Goal: Transaction & Acquisition: Book appointment/travel/reservation

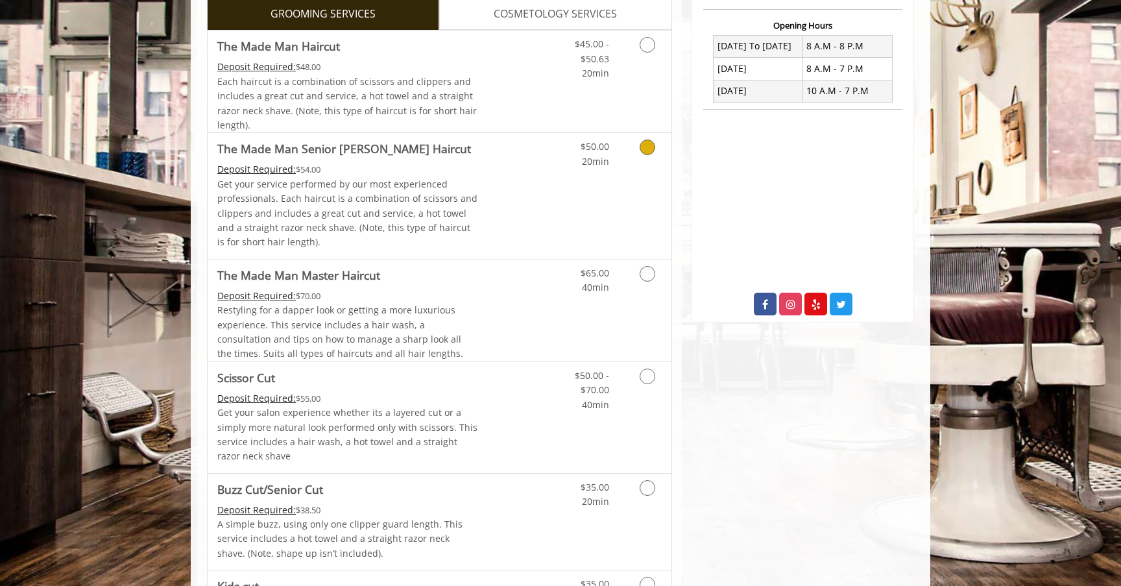
scroll to position [332, 0]
click at [440, 427] on p "Get your salon experience whether its a layered cut or a simply more natural lo…" at bounding box center [347, 434] width 261 height 58
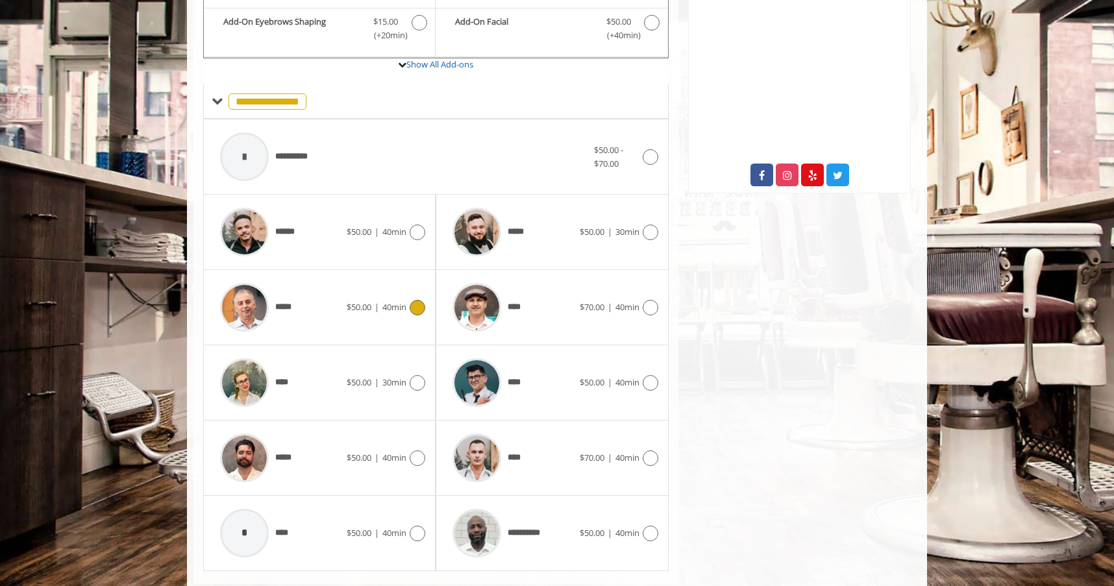
scroll to position [472, 0]
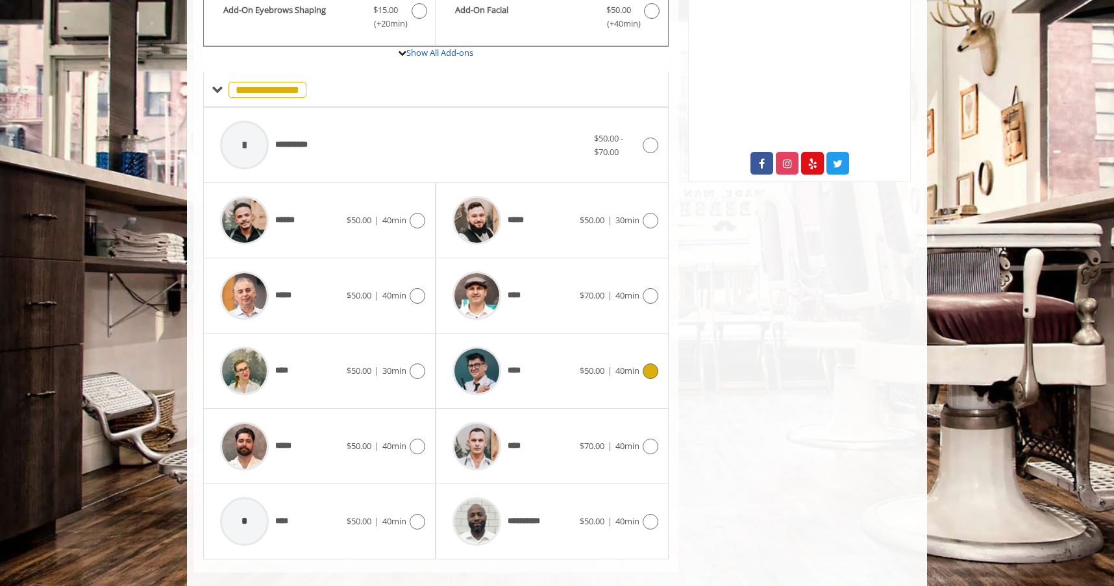
click at [535, 370] on div "****" at bounding box center [512, 371] width 133 height 62
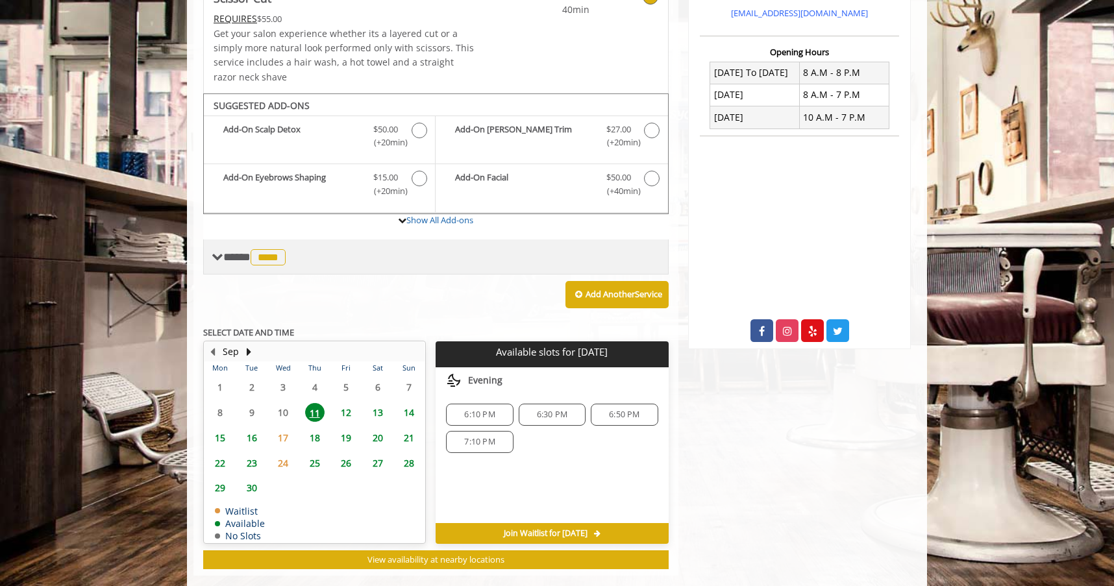
scroll to position [299, 0]
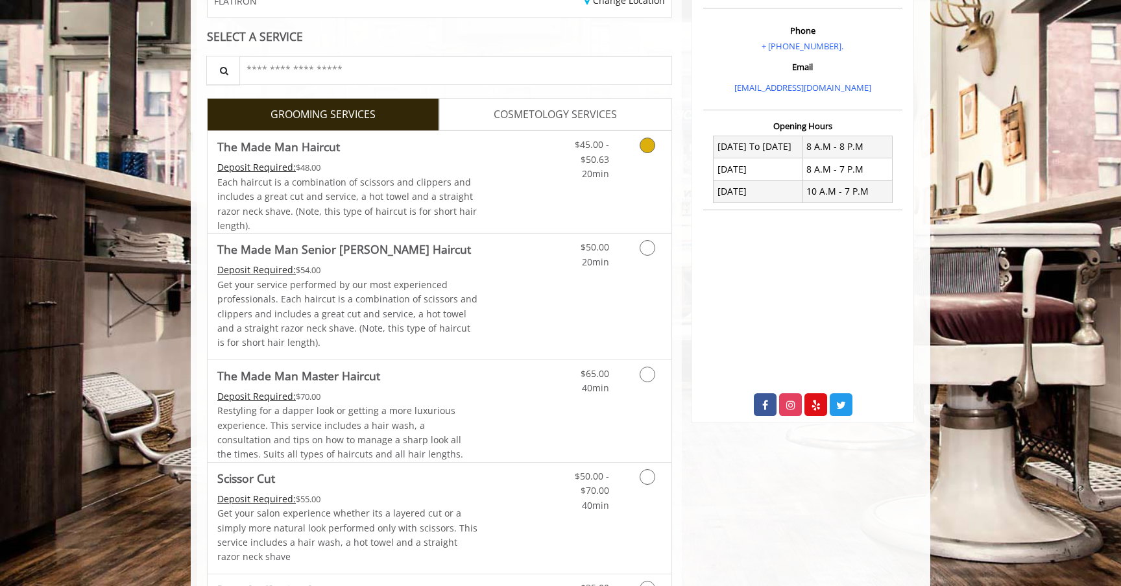
scroll to position [557, 0]
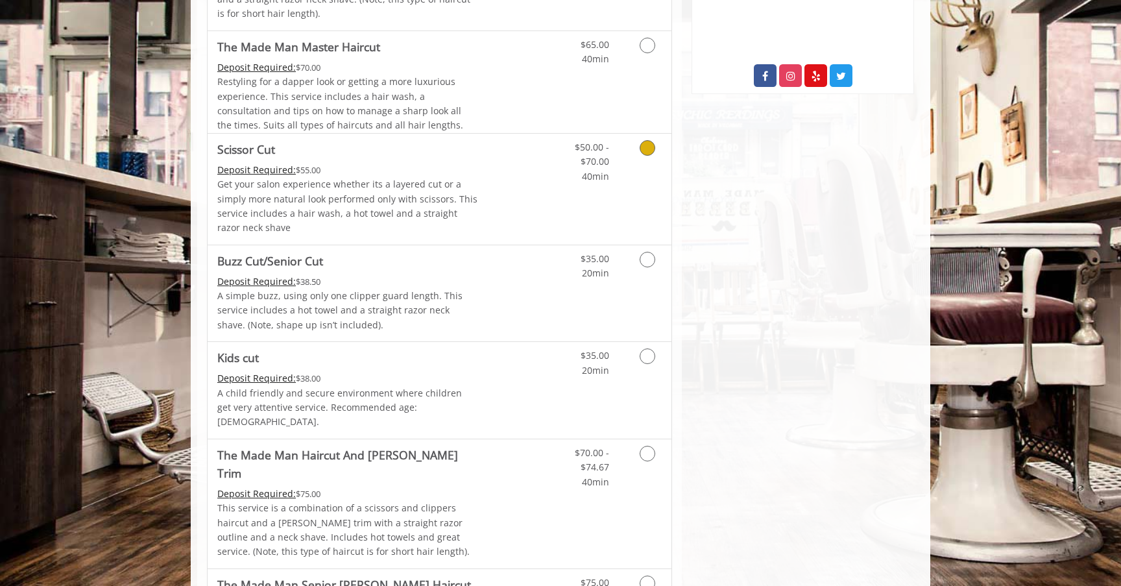
click at [446, 175] on div "Deposit Required: $55.00" at bounding box center [347, 170] width 261 height 14
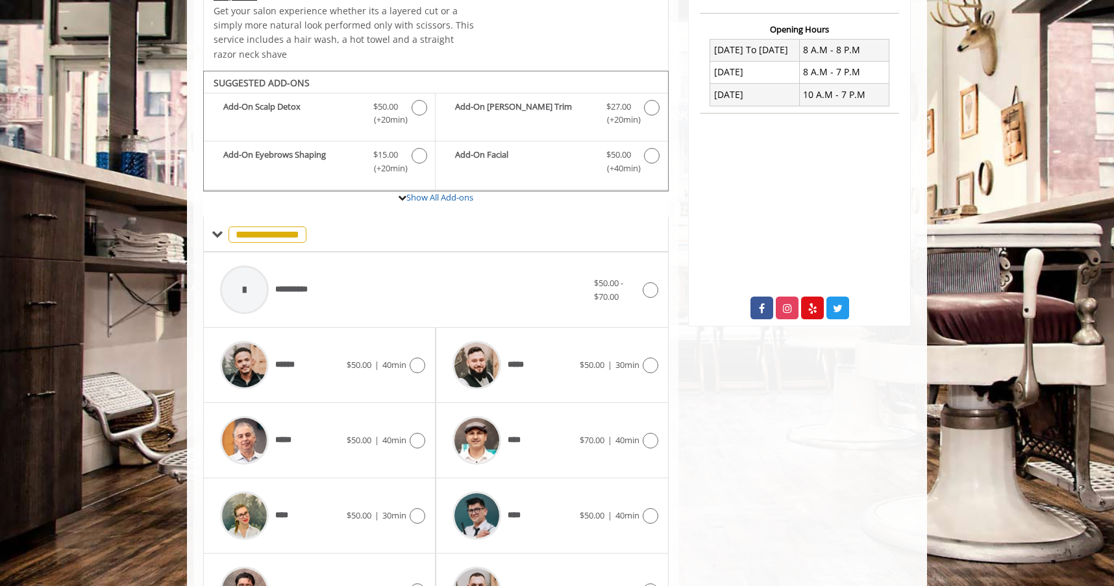
scroll to position [0, 0]
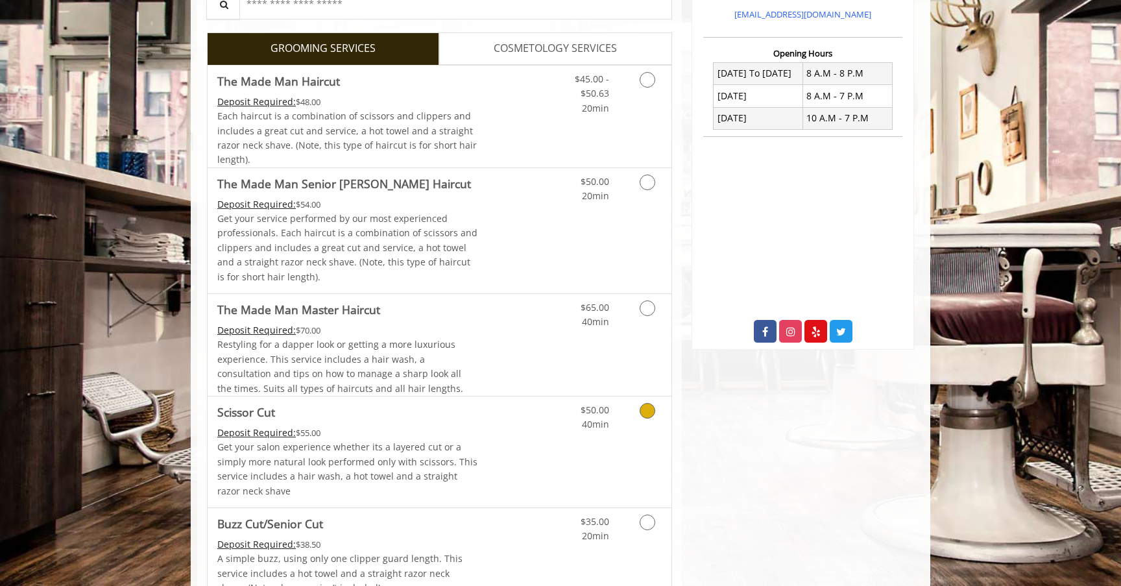
click at [409, 442] on p "Get your salon experience whether its a layered cut or a simply more natural lo…" at bounding box center [347, 469] width 261 height 58
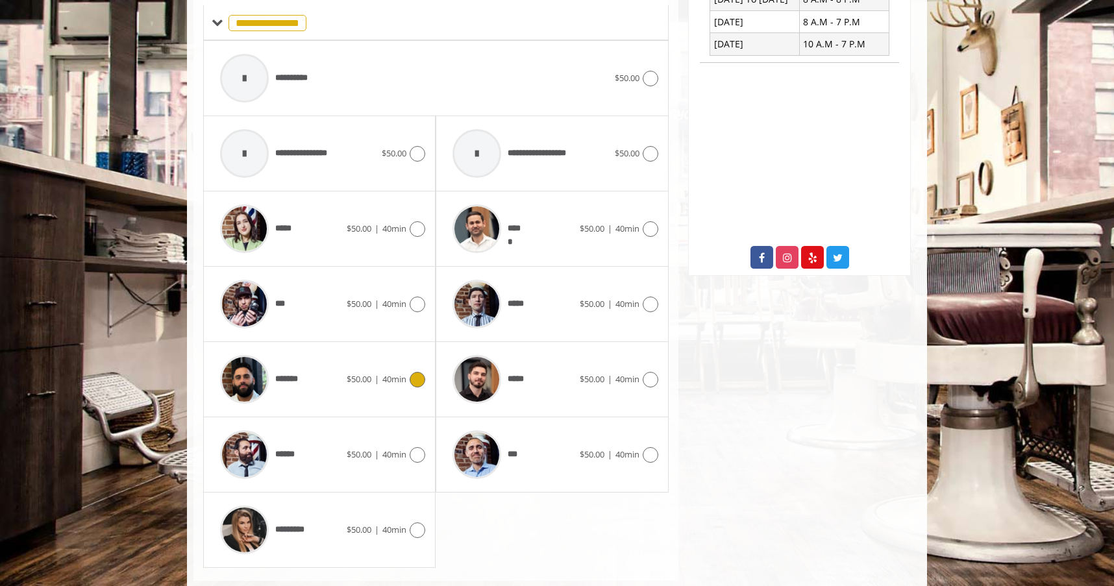
scroll to position [539, 0]
click at [539, 472] on div "***" at bounding box center [512, 454] width 133 height 62
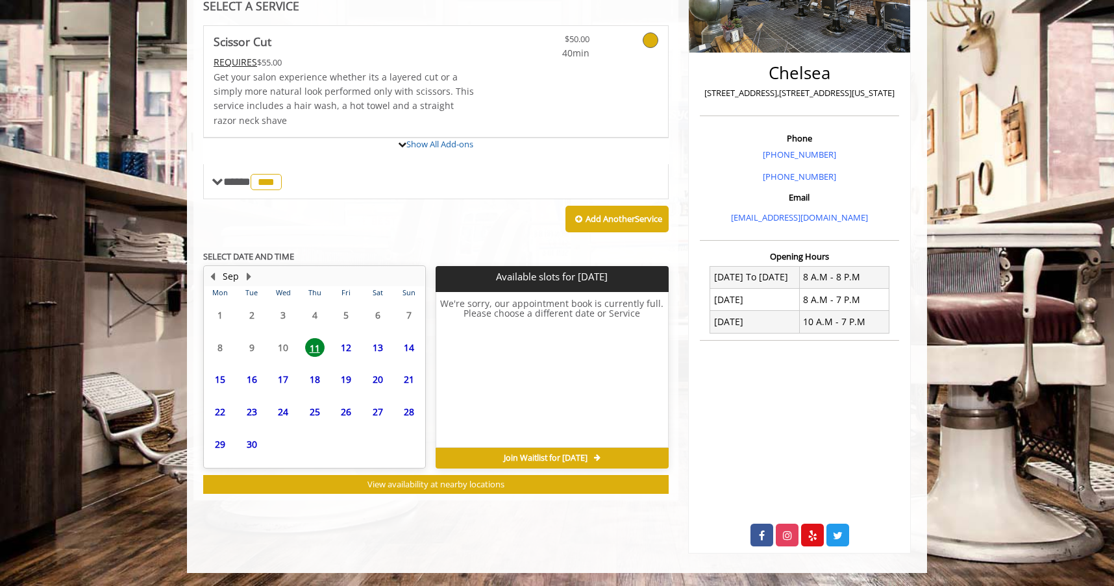
scroll to position [326, 0]
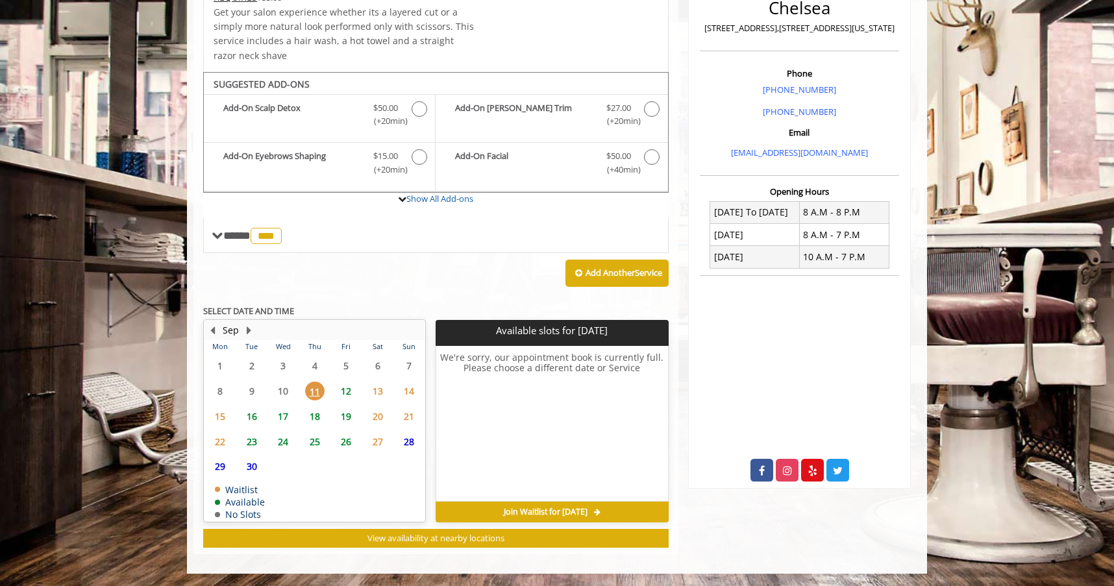
click at [350, 385] on span "12" at bounding box center [345, 391] width 19 height 19
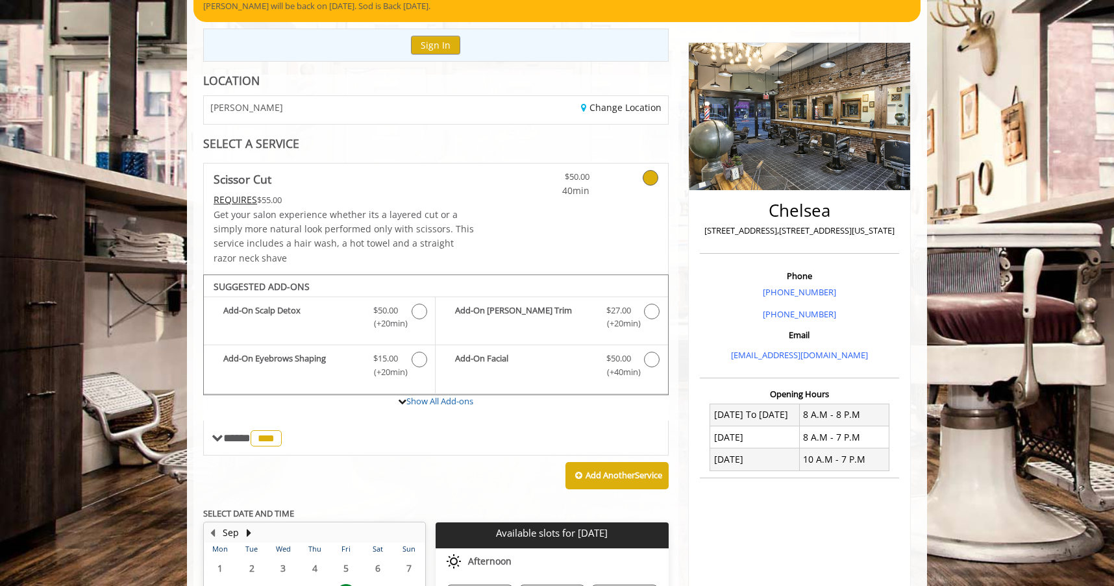
scroll to position [0, 0]
